Goal: Communication & Community: Answer question/provide support

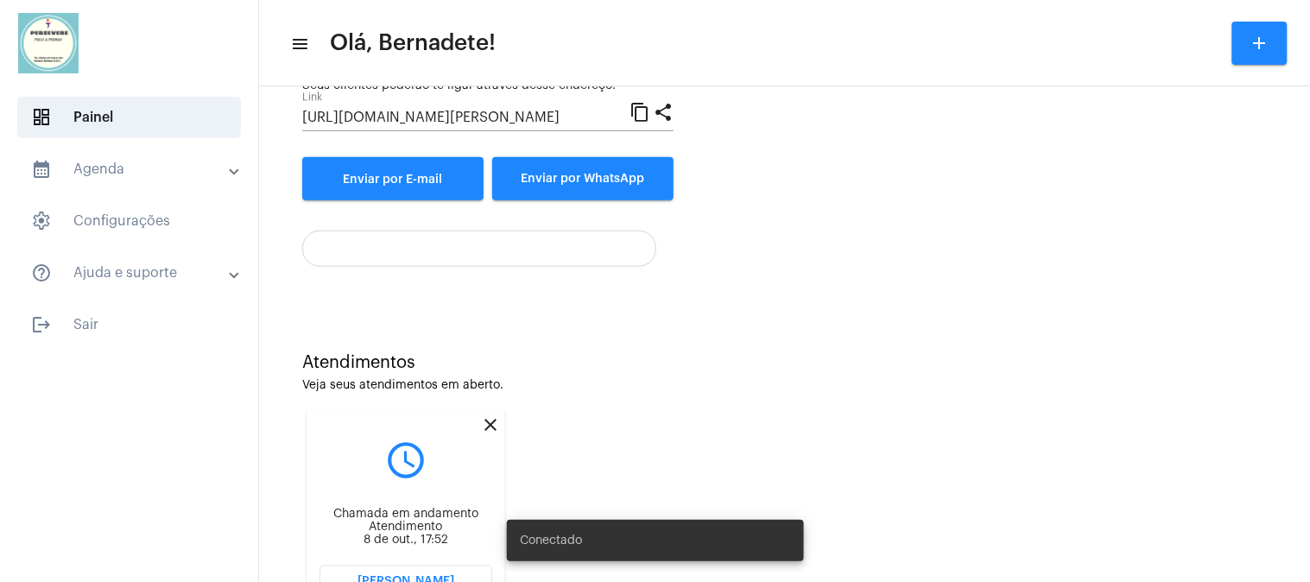
scroll to position [283, 0]
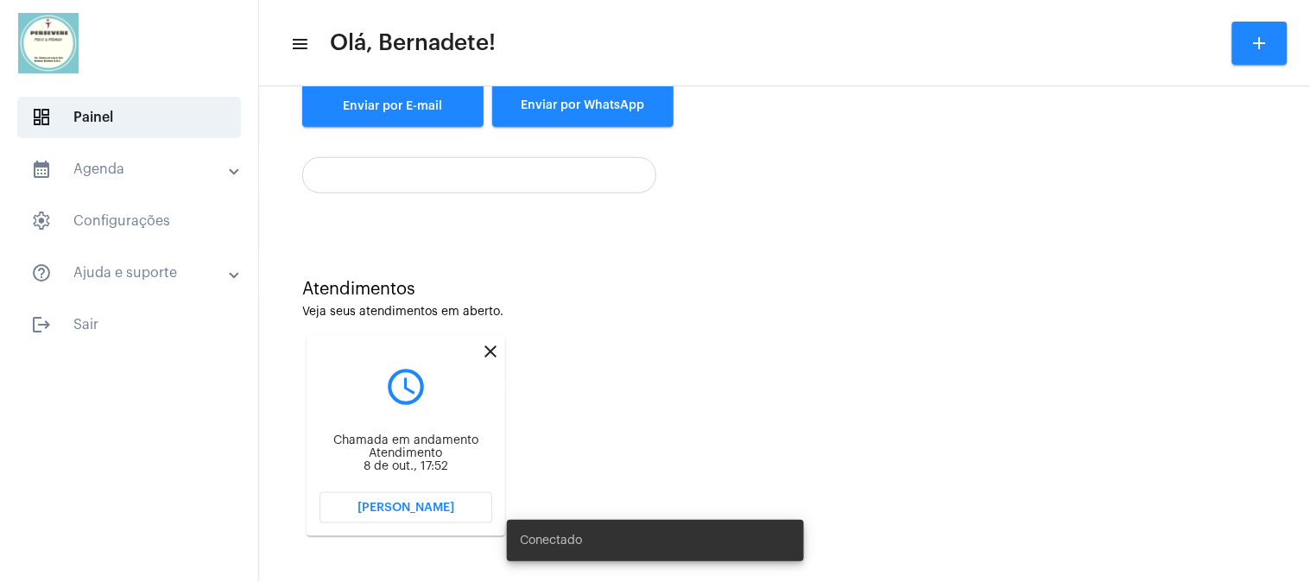
click at [486, 349] on mat-icon "close" at bounding box center [490, 351] width 21 height 21
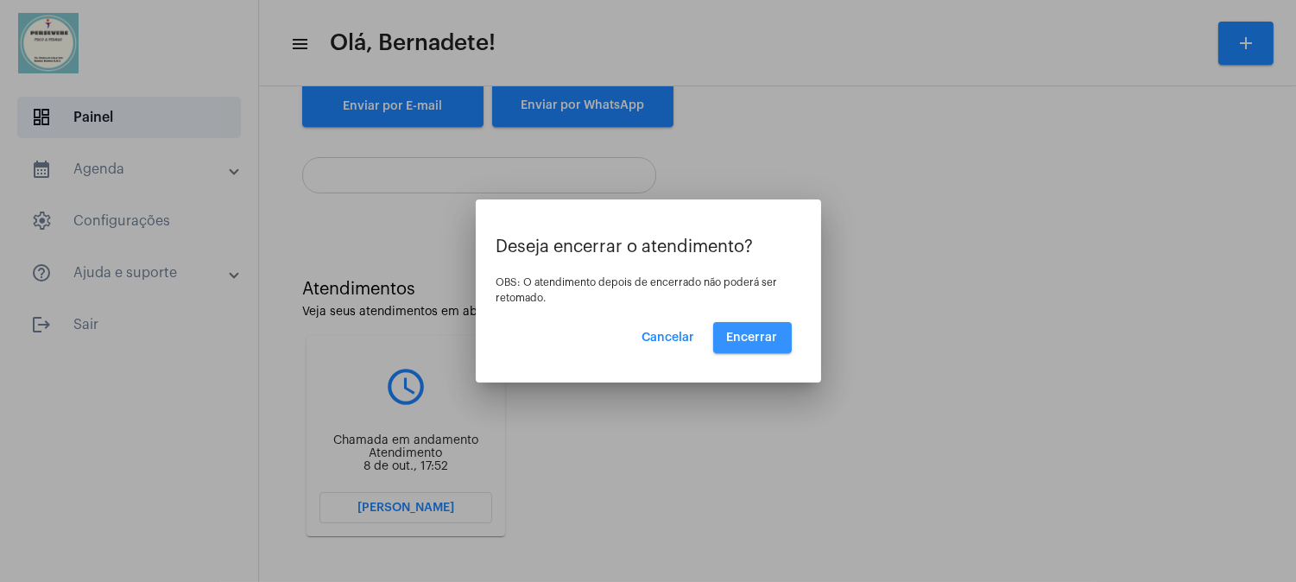
click at [762, 333] on span "Encerrar" at bounding box center [752, 338] width 51 height 12
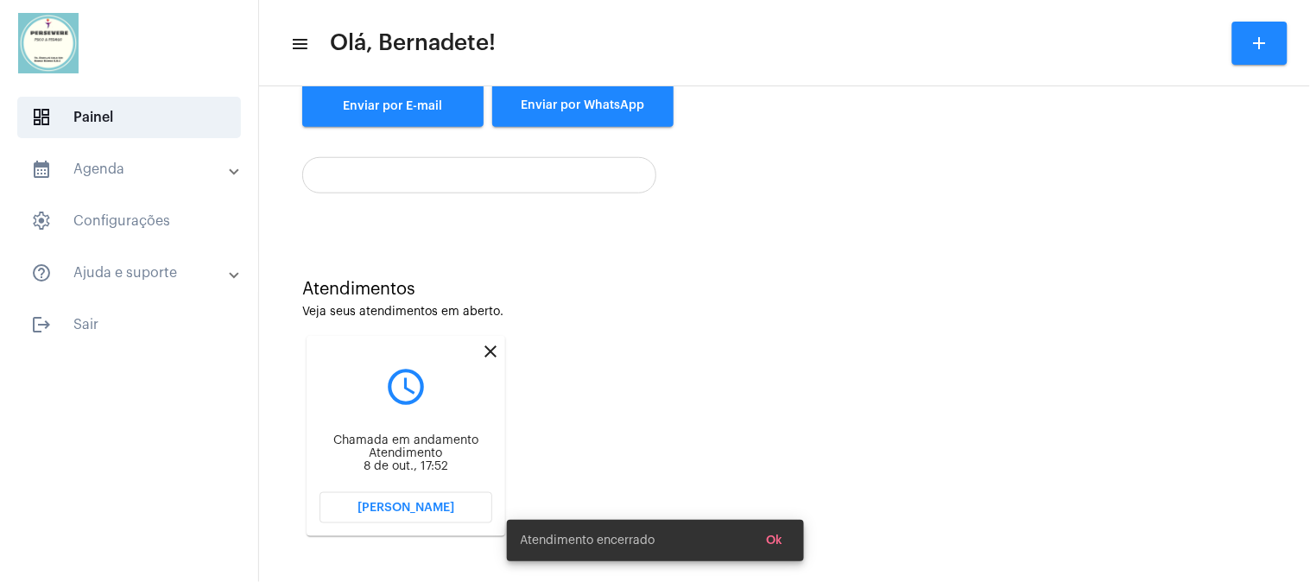
scroll to position [62, 0]
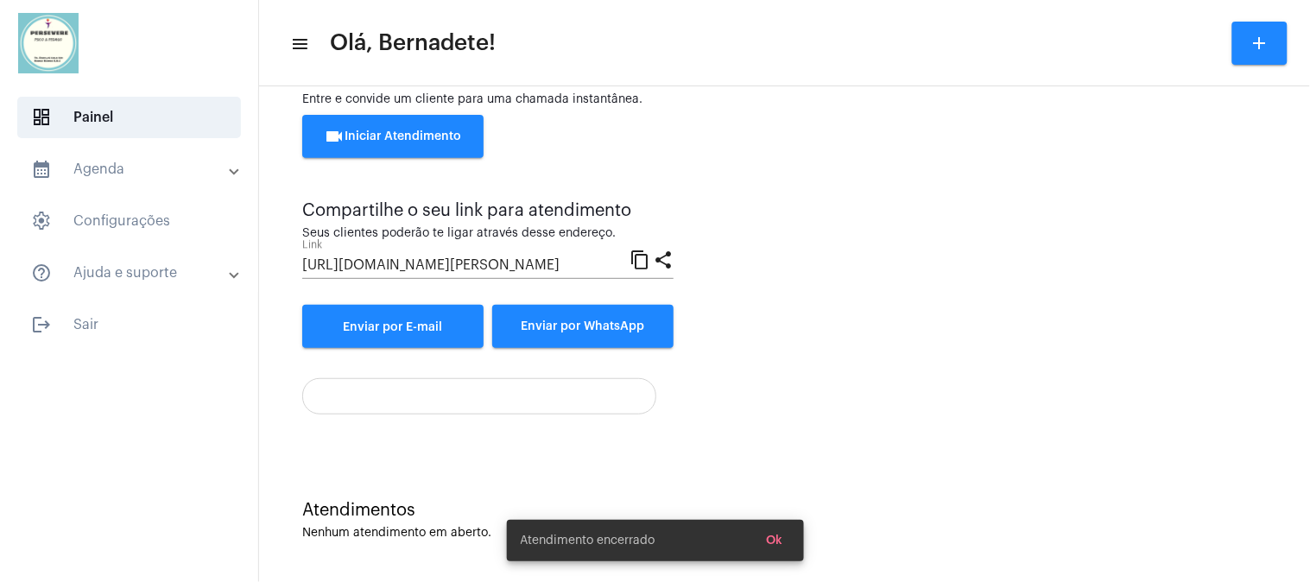
click at [400, 140] on span "videocam Iniciar Atendimento" at bounding box center [393, 136] width 137 height 12
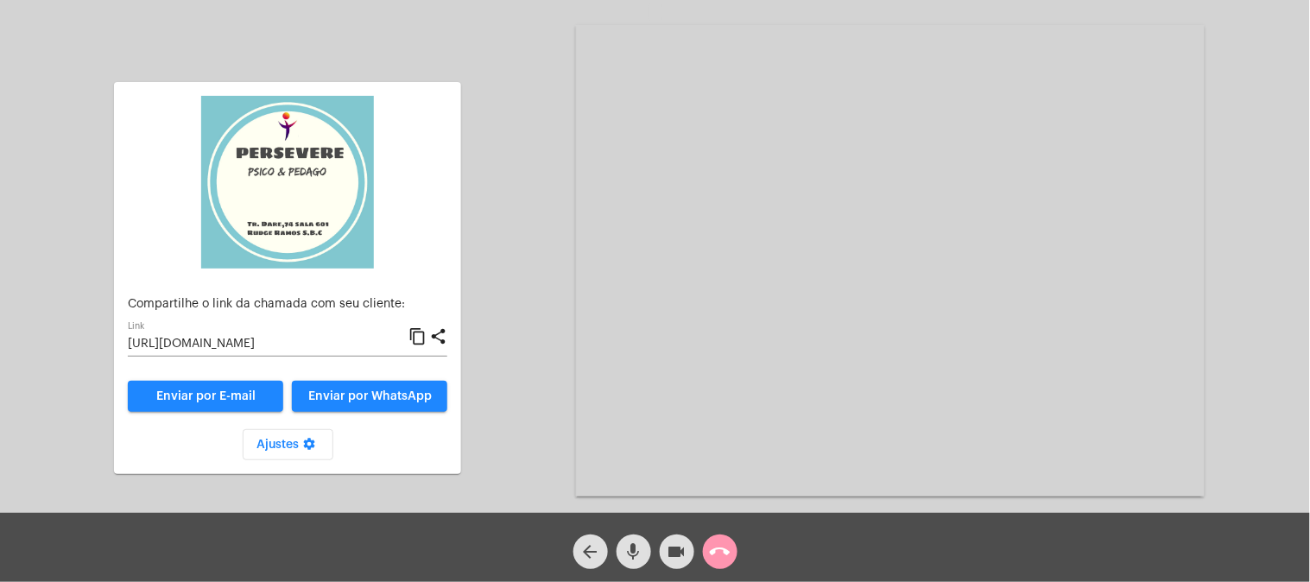
click at [418, 335] on mat-icon "content_copy" at bounding box center [417, 336] width 18 height 21
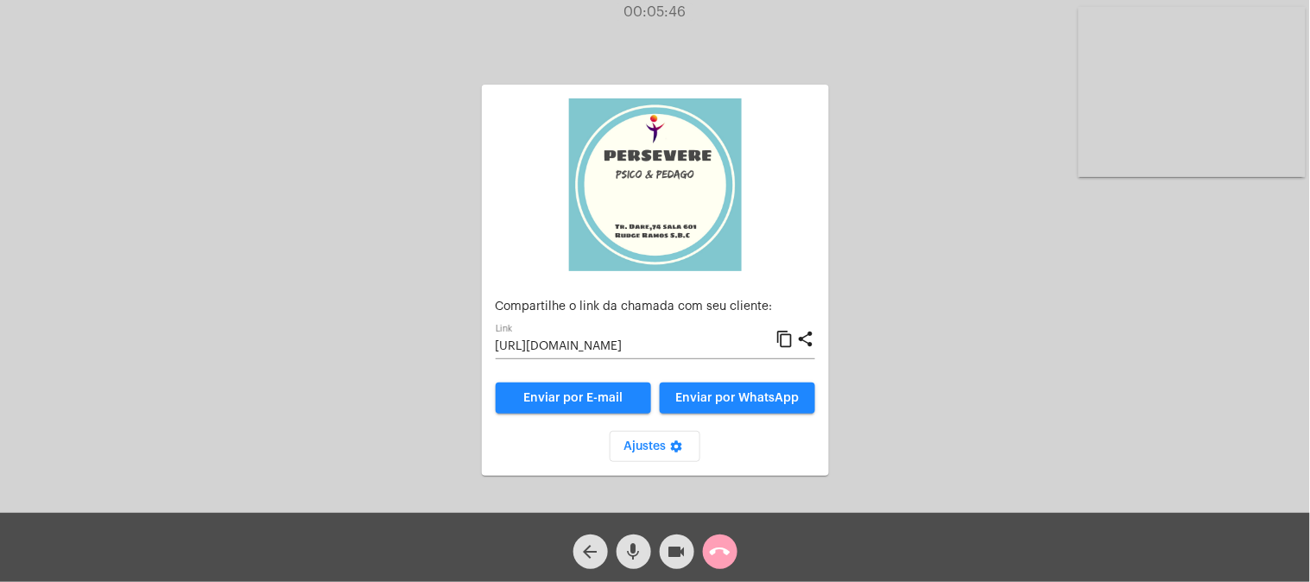
click at [712, 551] on mat-icon "call_end" at bounding box center [720, 551] width 21 height 21
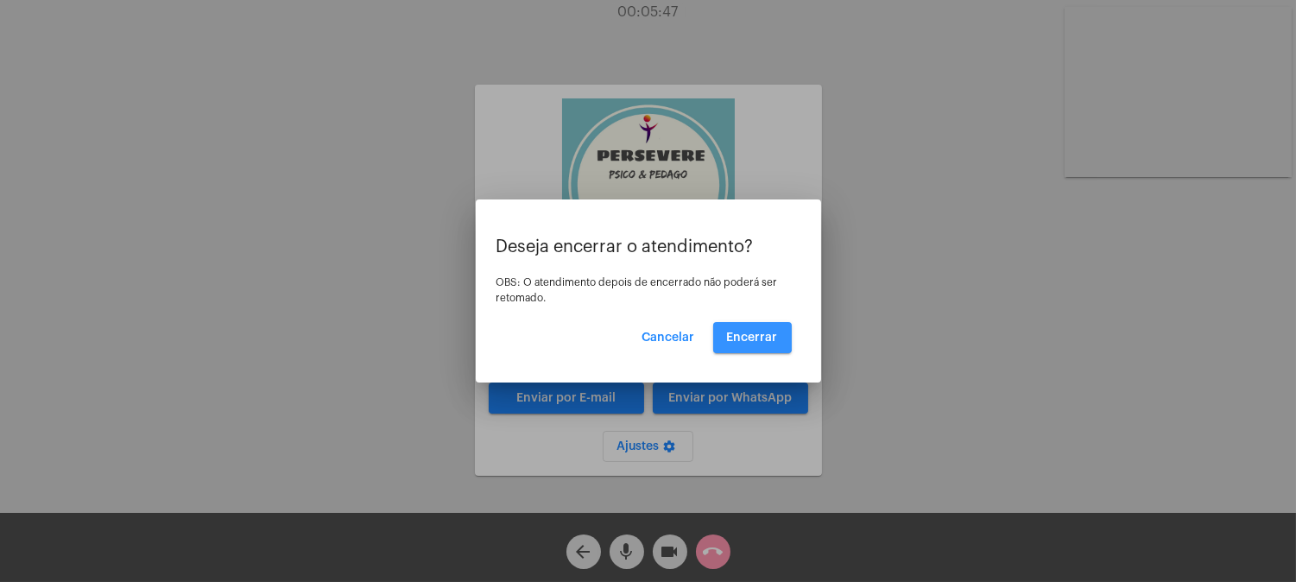
click at [744, 332] on span "Encerrar" at bounding box center [752, 338] width 51 height 12
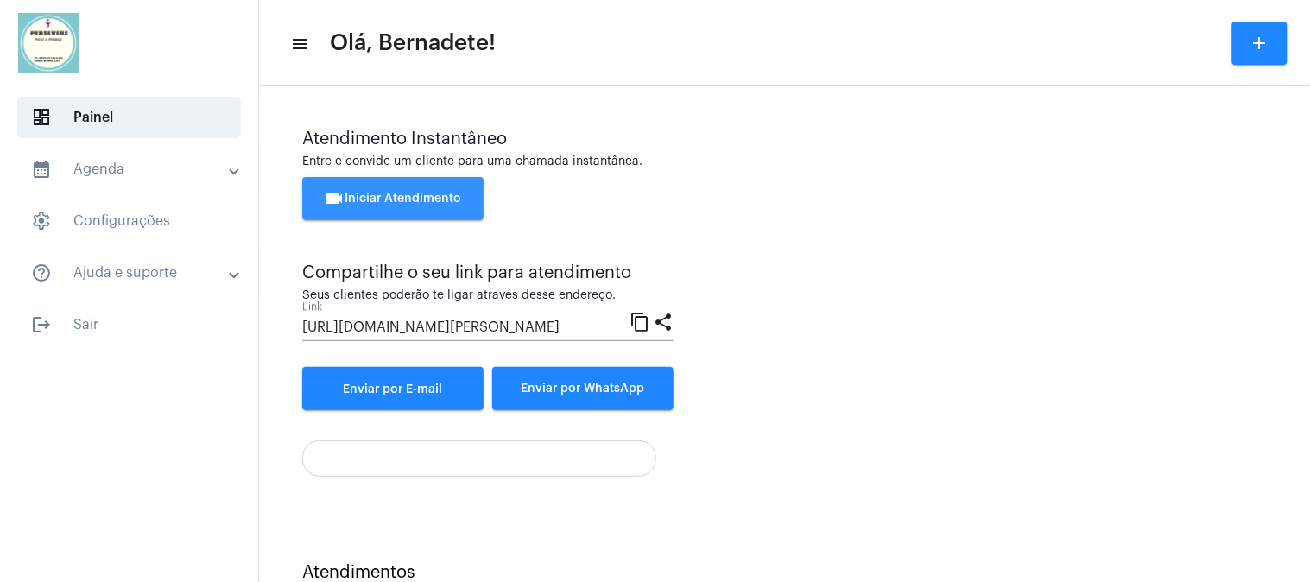
click at [395, 200] on span "videocam Iniciar Atendimento" at bounding box center [393, 199] width 137 height 12
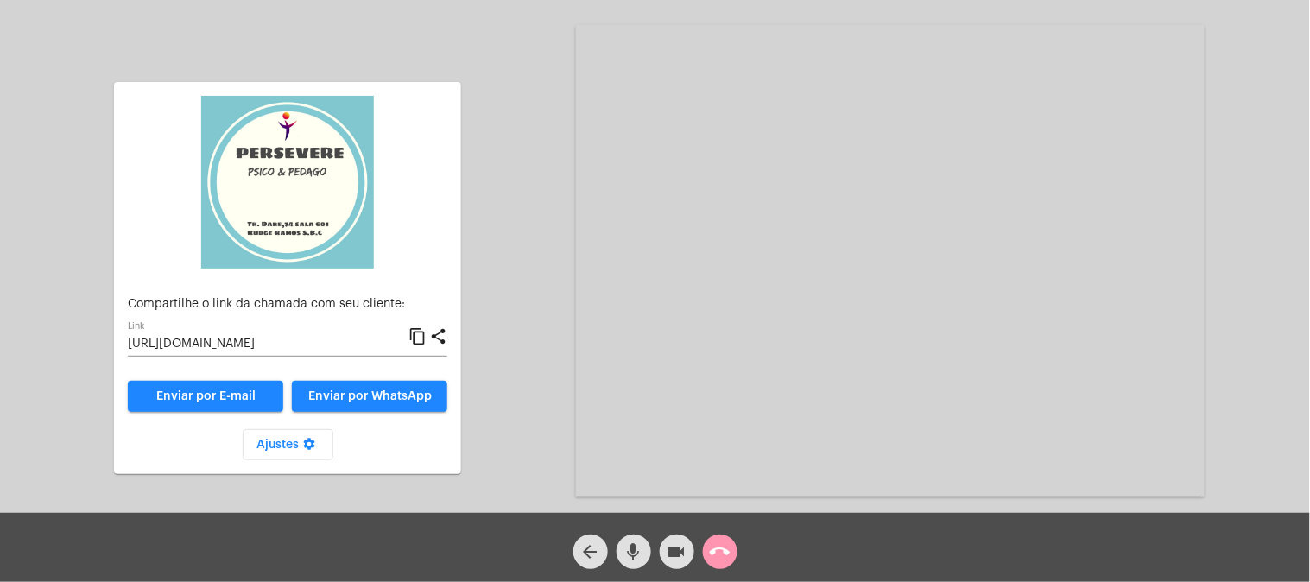
click at [419, 340] on mat-icon "content_copy" at bounding box center [417, 336] width 18 height 21
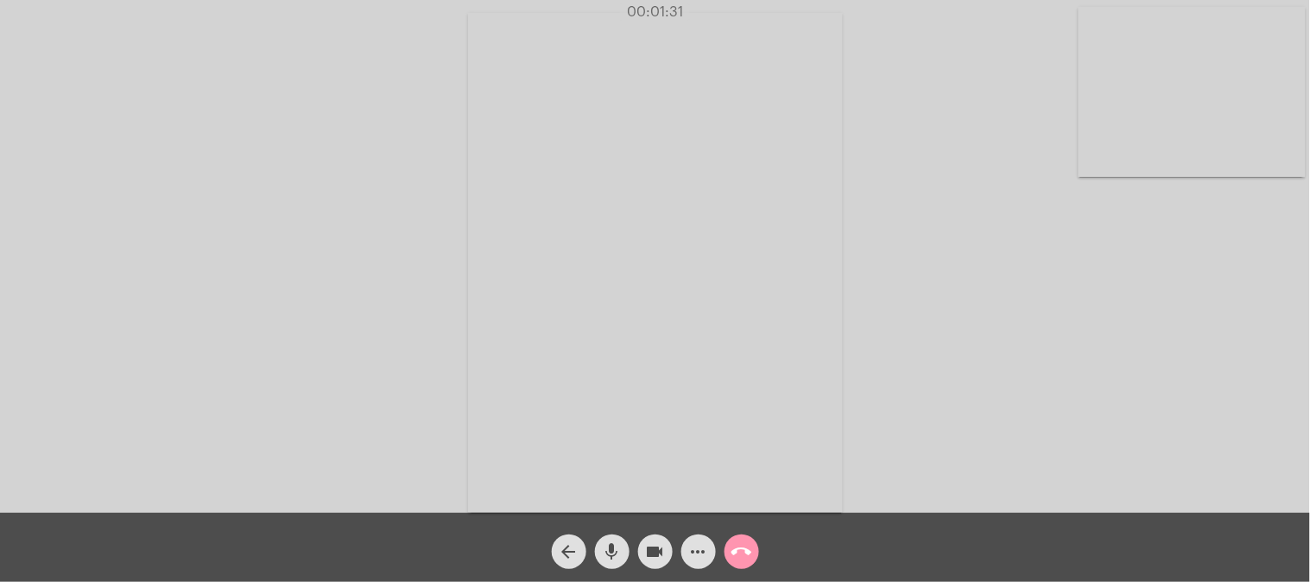
click at [720, 554] on div "call_end" at bounding box center [741, 547] width 43 height 43
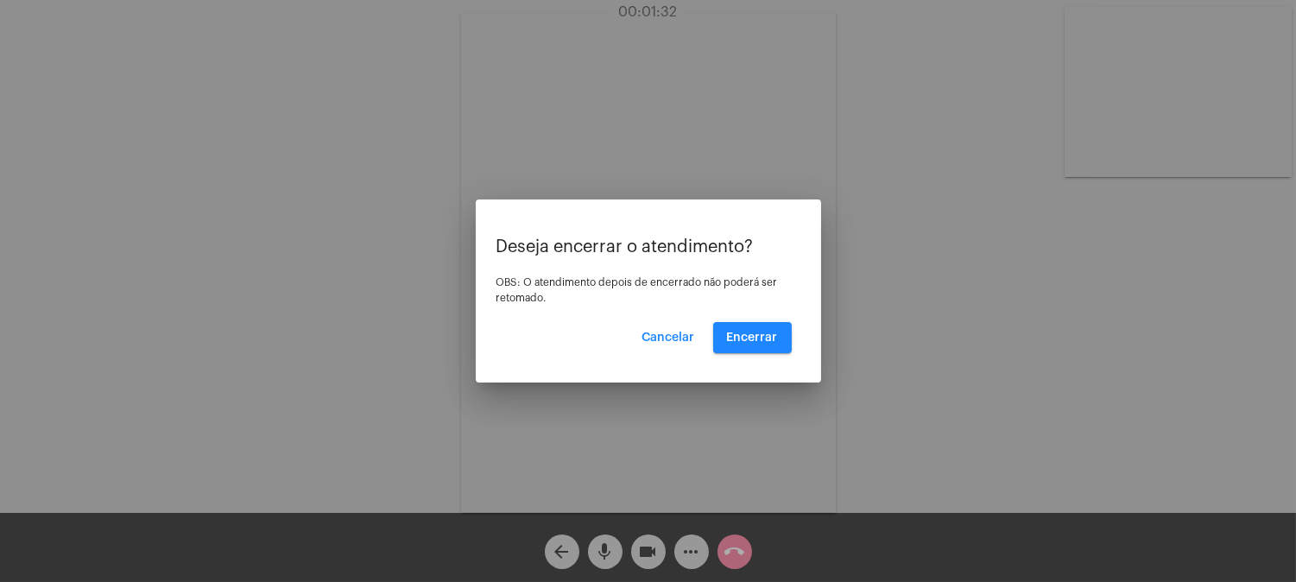
click at [1202, 357] on div at bounding box center [648, 291] width 1296 height 582
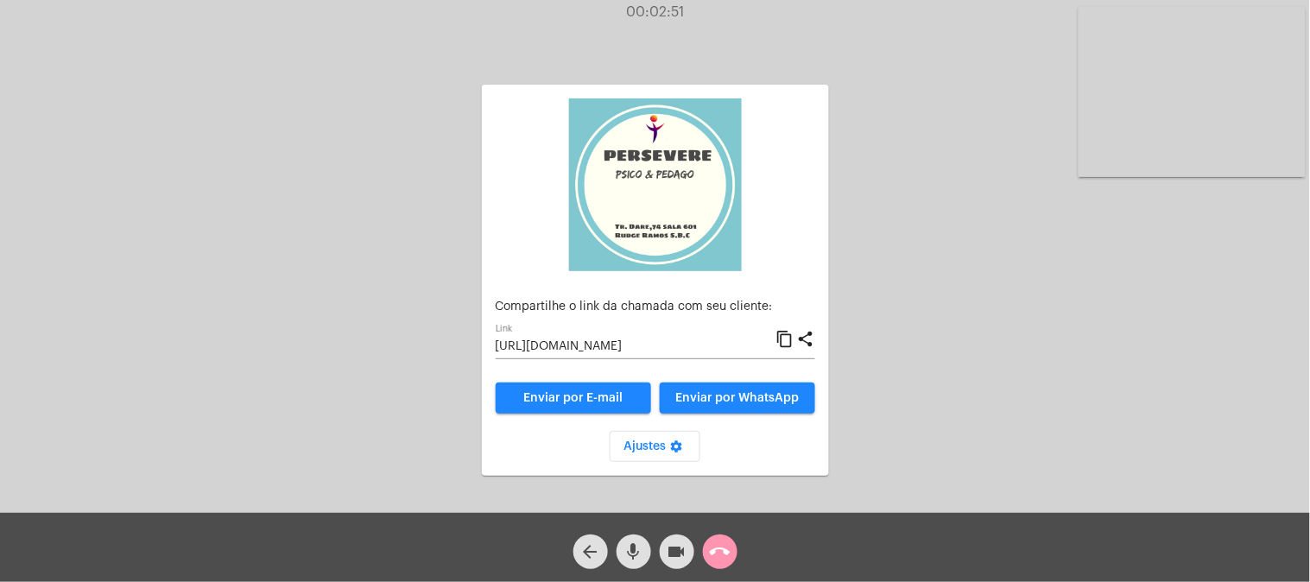
click at [712, 547] on mat-icon "call_end" at bounding box center [720, 551] width 21 height 21
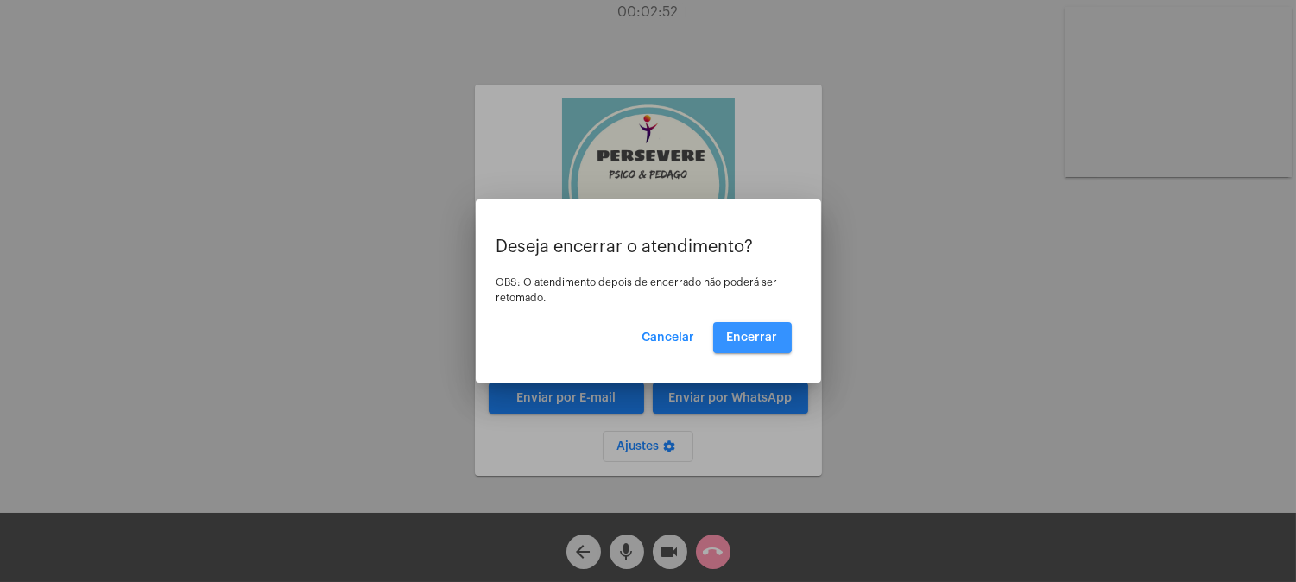
click at [778, 334] on button "Encerrar" at bounding box center [752, 337] width 79 height 31
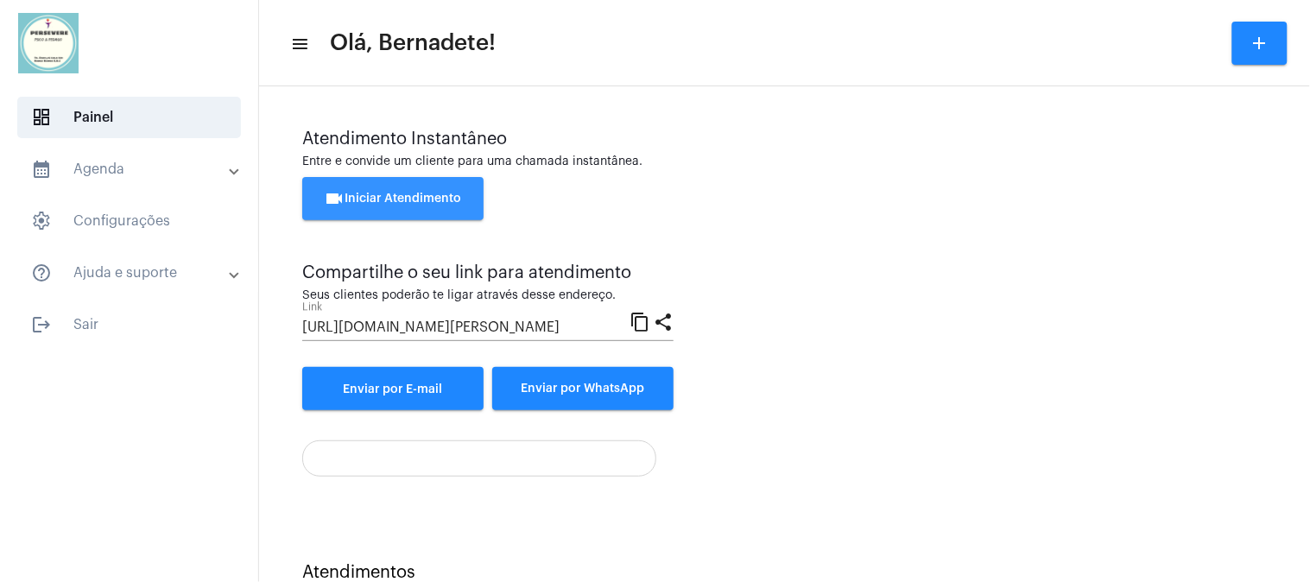
click at [419, 193] on span "videocam Iniciar Atendimento" at bounding box center [393, 199] width 137 height 12
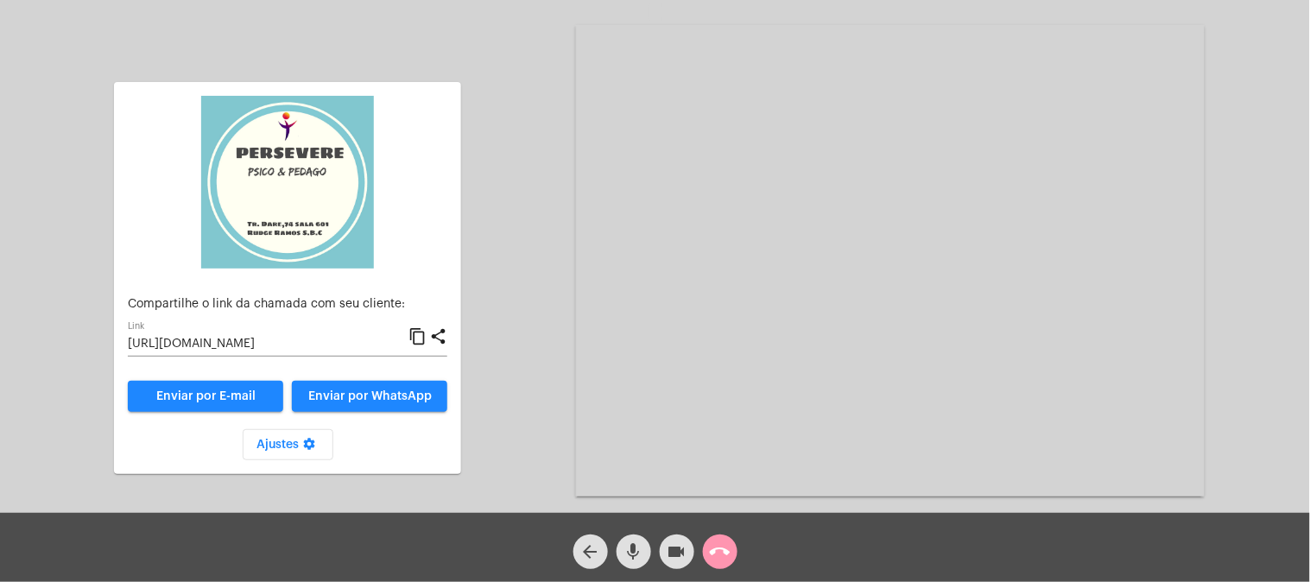
click at [420, 340] on mat-icon "content_copy" at bounding box center [417, 336] width 18 height 21
